Goal: Navigation & Orientation: Find specific page/section

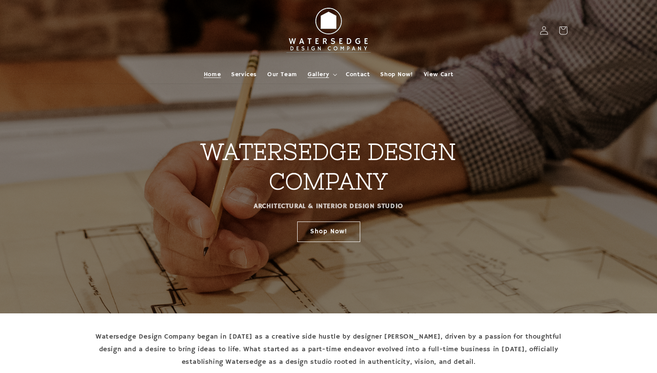
click at [320, 77] on span "Gallery" at bounding box center [318, 74] width 21 height 8
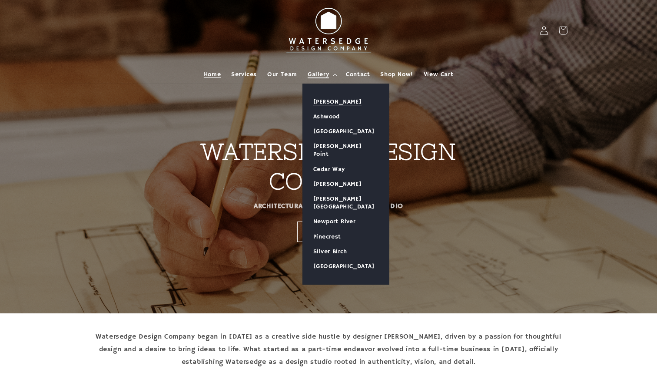
click at [325, 97] on link "[PERSON_NAME]" at bounding box center [346, 101] width 86 height 15
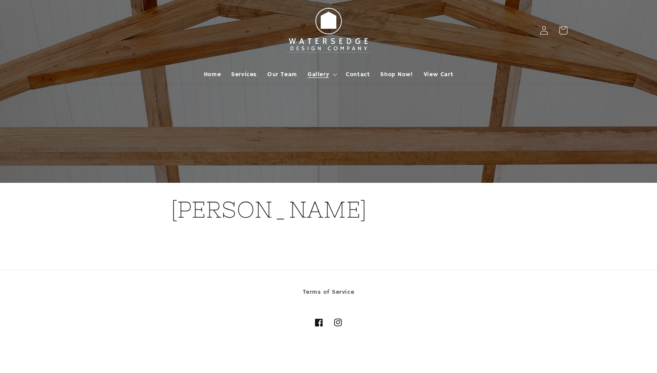
scroll to position [25, 0]
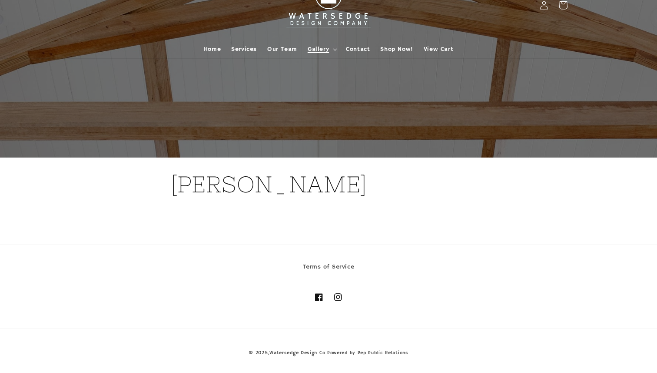
click at [331, 48] on summary "Gallery" at bounding box center [322, 49] width 38 height 18
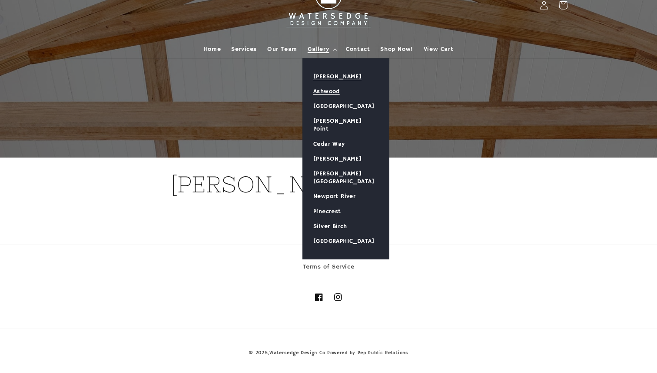
click at [330, 92] on link "Ashwood" at bounding box center [346, 91] width 86 height 15
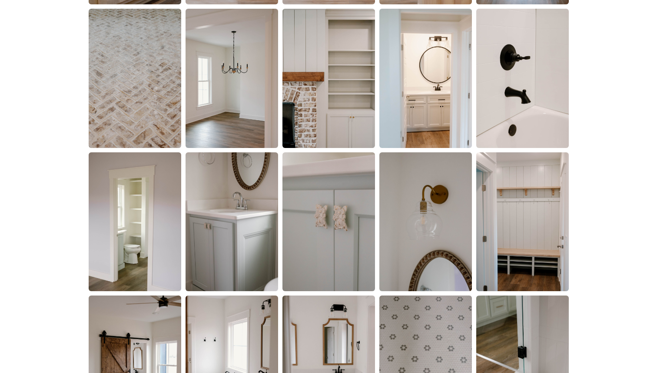
scroll to position [858, 0]
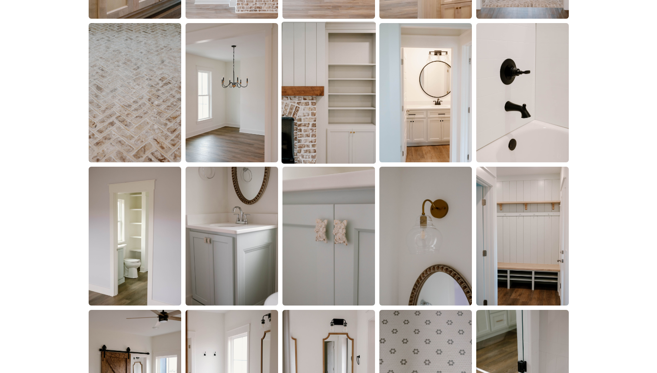
click at [309, 102] on img at bounding box center [328, 93] width 94 height 142
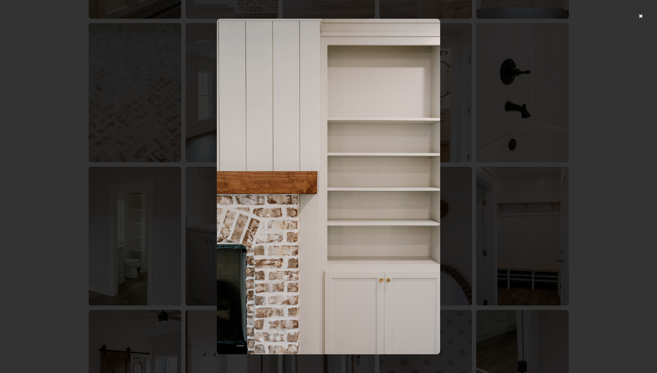
click at [552, 141] on div at bounding box center [328, 186] width 657 height 373
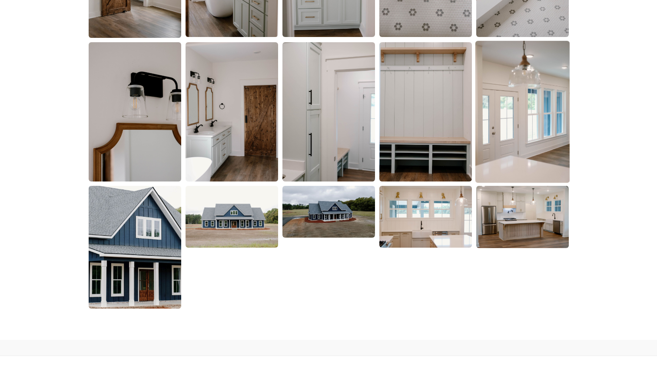
scroll to position [1381, 0]
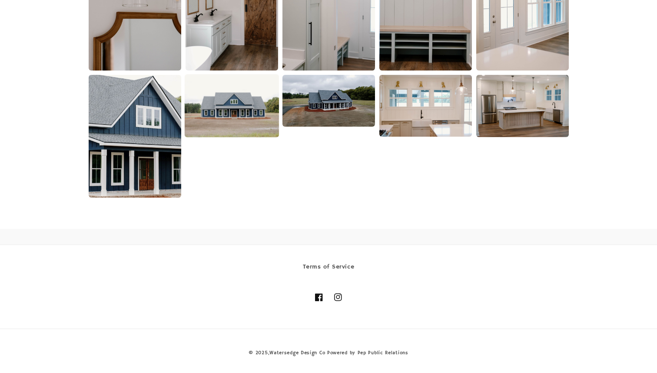
click at [259, 120] on img at bounding box center [231, 105] width 94 height 63
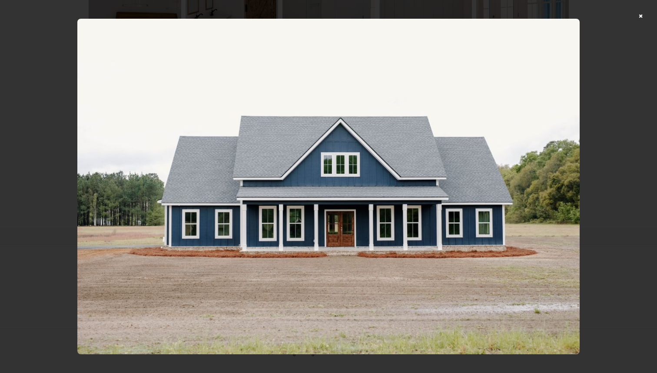
click at [641, 17] on div at bounding box center [328, 186] width 657 height 373
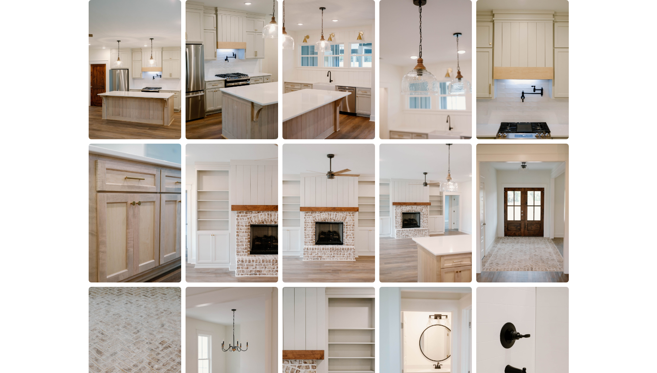
scroll to position [593, 0]
